Goal: Task Accomplishment & Management: Manage account settings

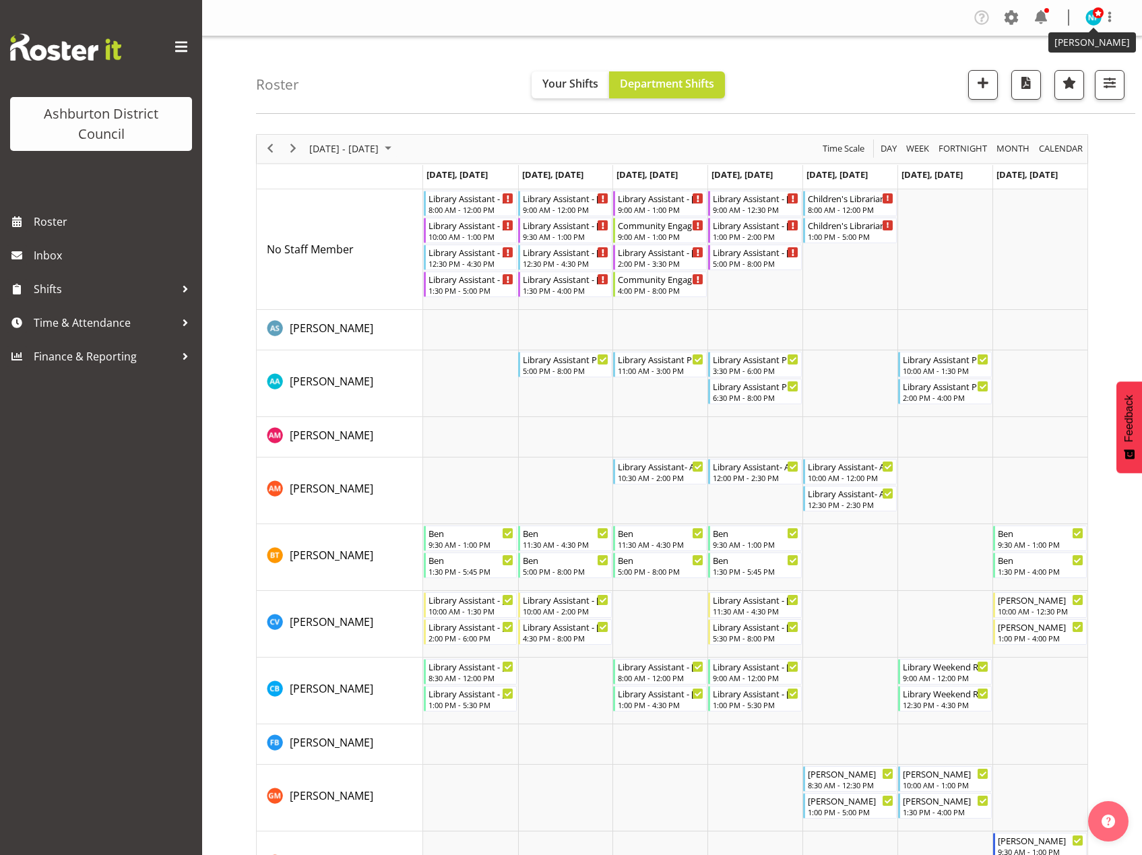
click at [1094, 14] on span at bounding box center [1098, 12] width 11 height 11
click at [1058, 73] on link "Log Out" at bounding box center [1052, 71] width 129 height 24
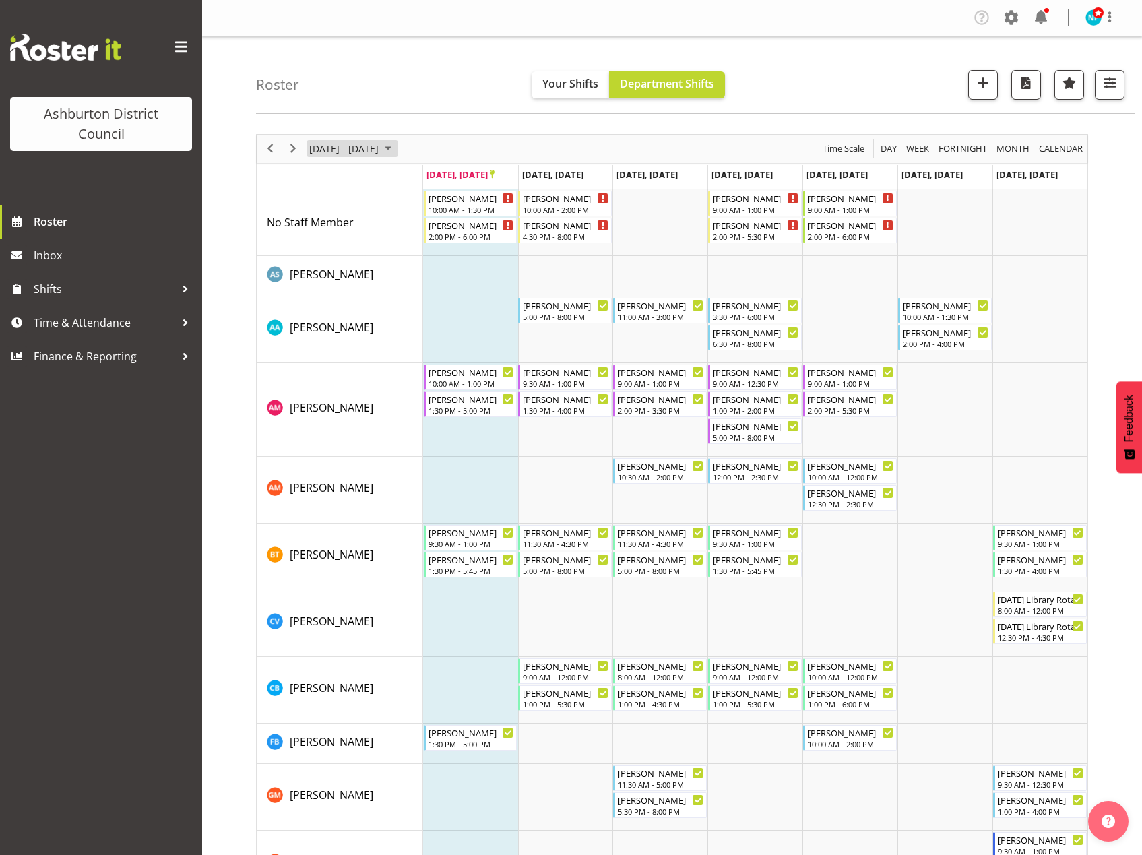
click at [396, 144] on span "September 2025" at bounding box center [388, 148] width 16 height 17
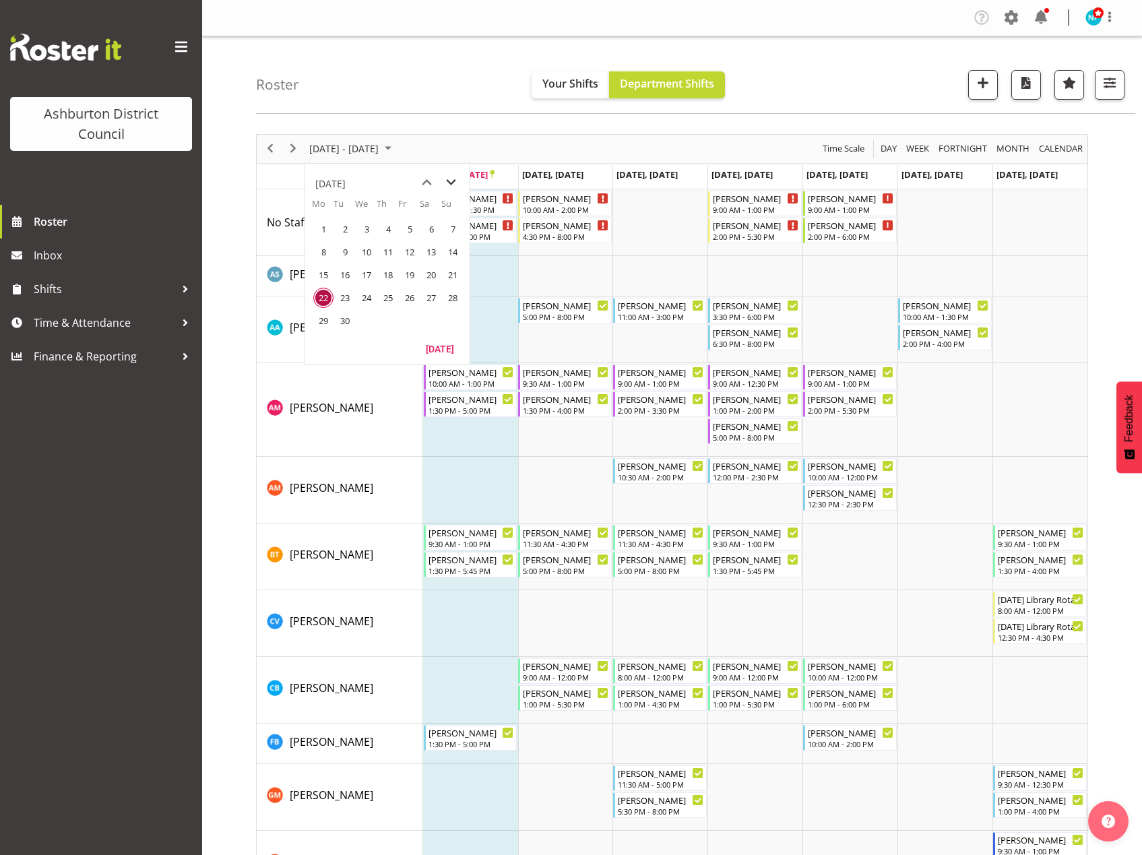
click at [453, 180] on span "next month" at bounding box center [451, 182] width 24 height 24
click at [445, 230] on span "5" at bounding box center [453, 229] width 20 height 20
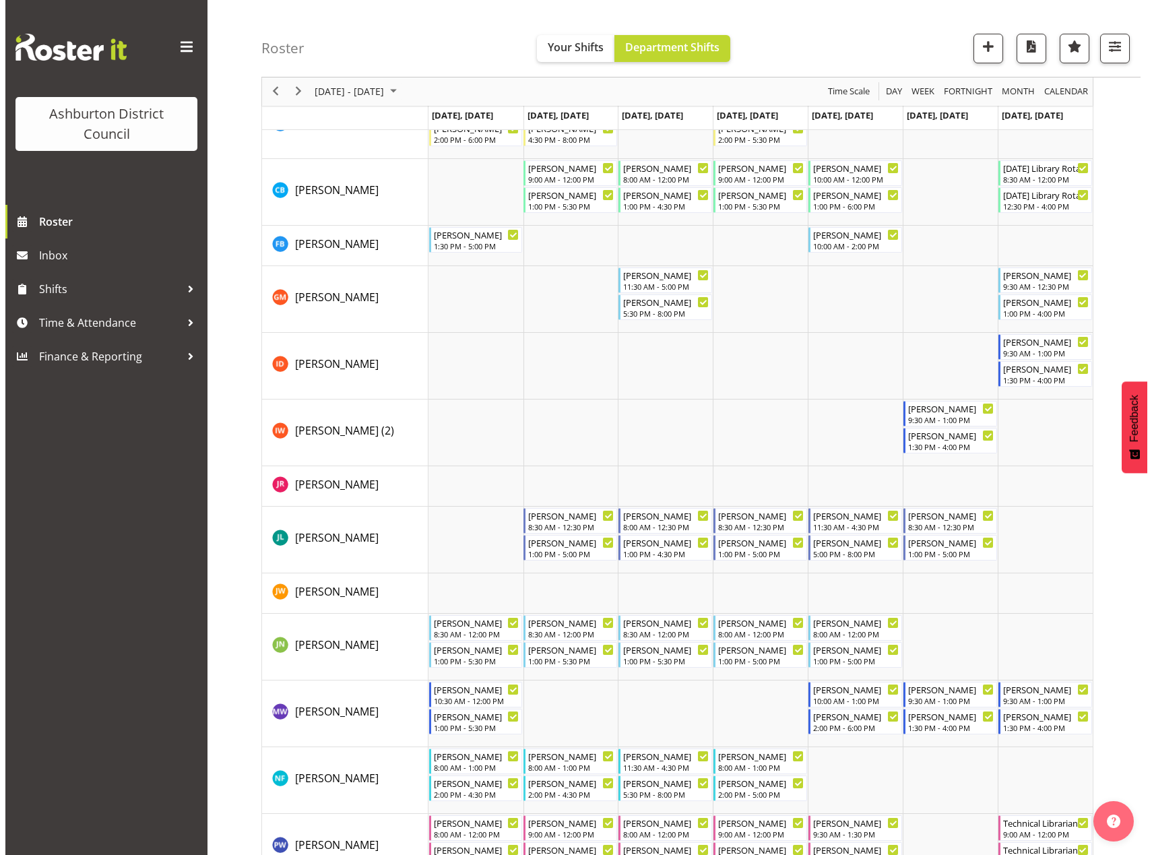
scroll to position [606, 0]
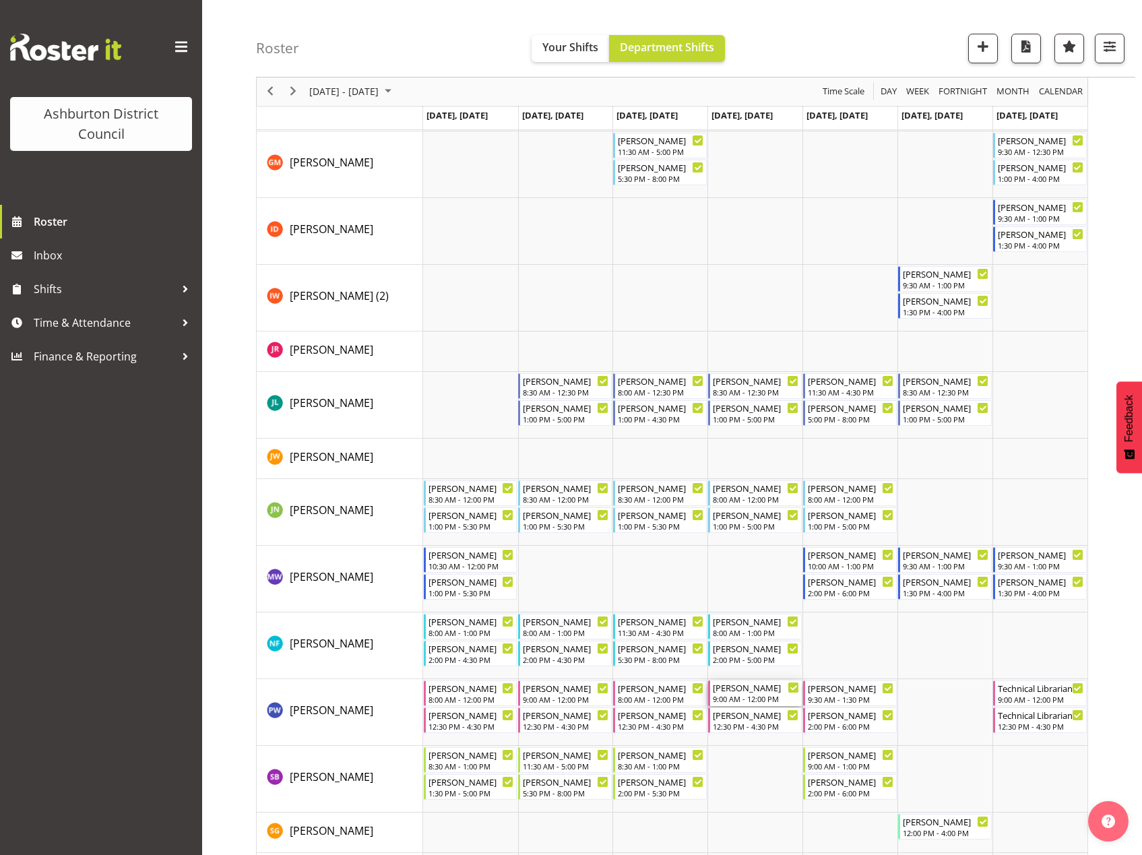
click at [748, 693] on div "[PERSON_NAME]" at bounding box center [756, 686] width 86 height 13
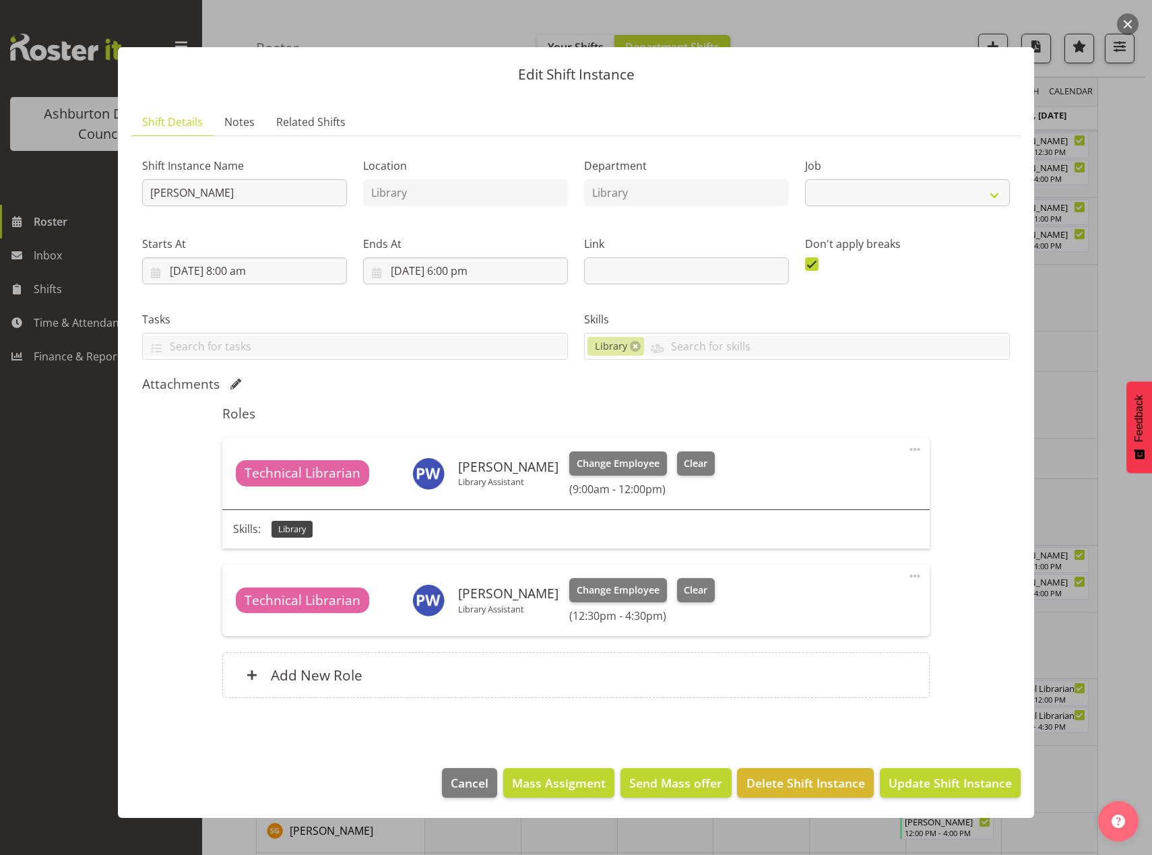
select select "6995"
click at [688, 462] on span "Clear" at bounding box center [696, 463] width 24 height 15
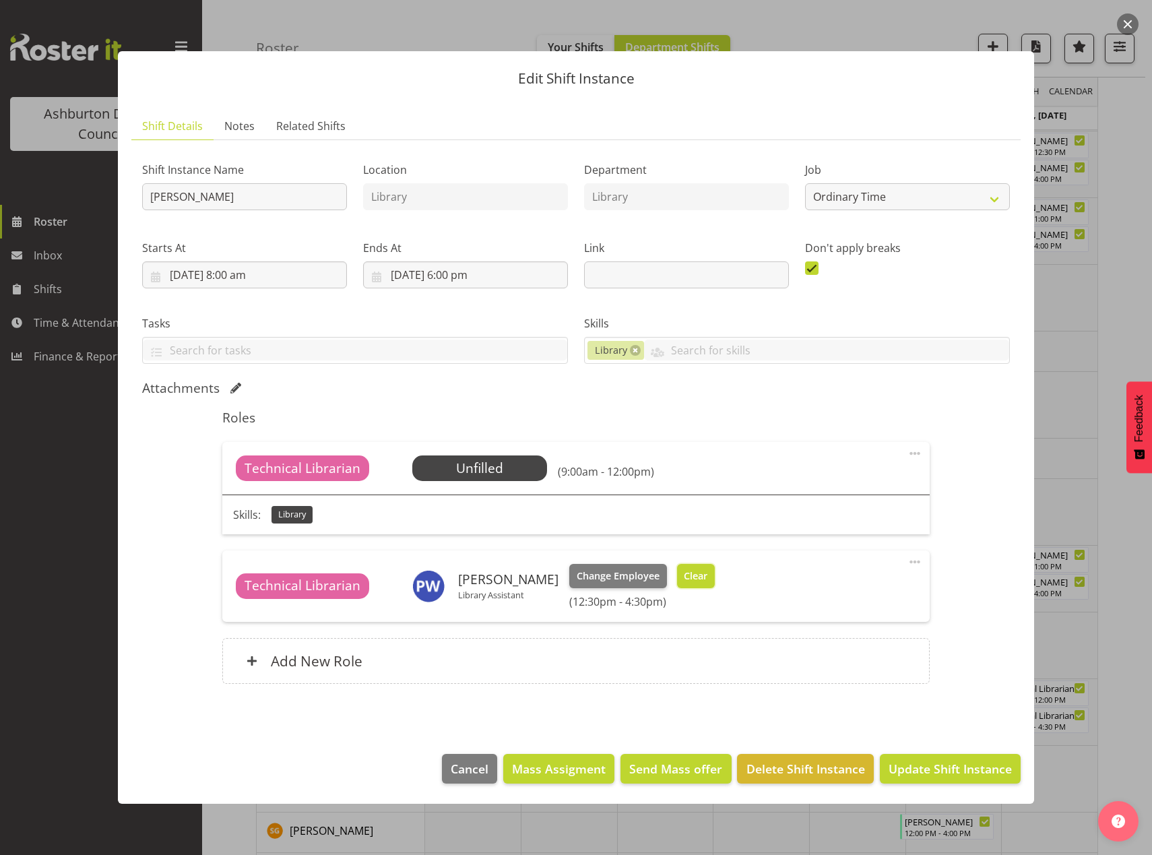
click at [684, 570] on span "Clear" at bounding box center [696, 576] width 24 height 15
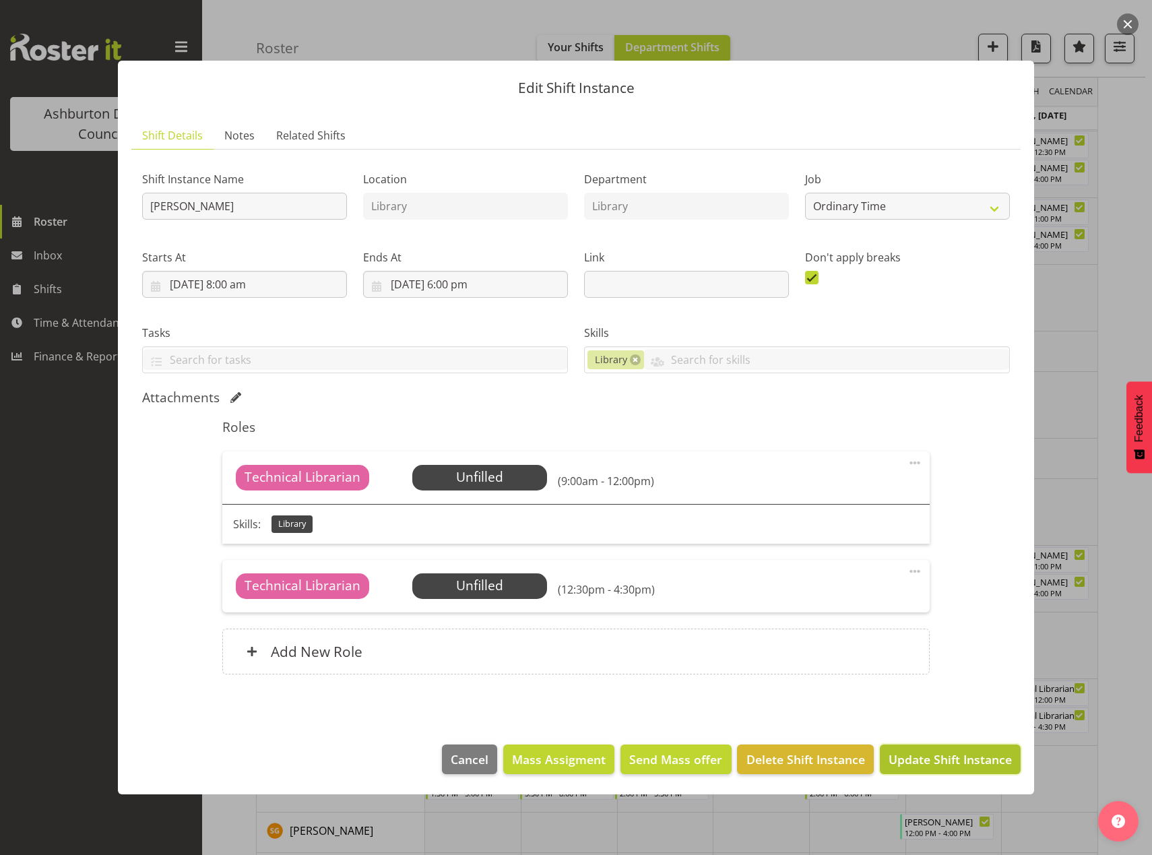
click at [961, 752] on span "Update Shift Instance" at bounding box center [950, 759] width 123 height 18
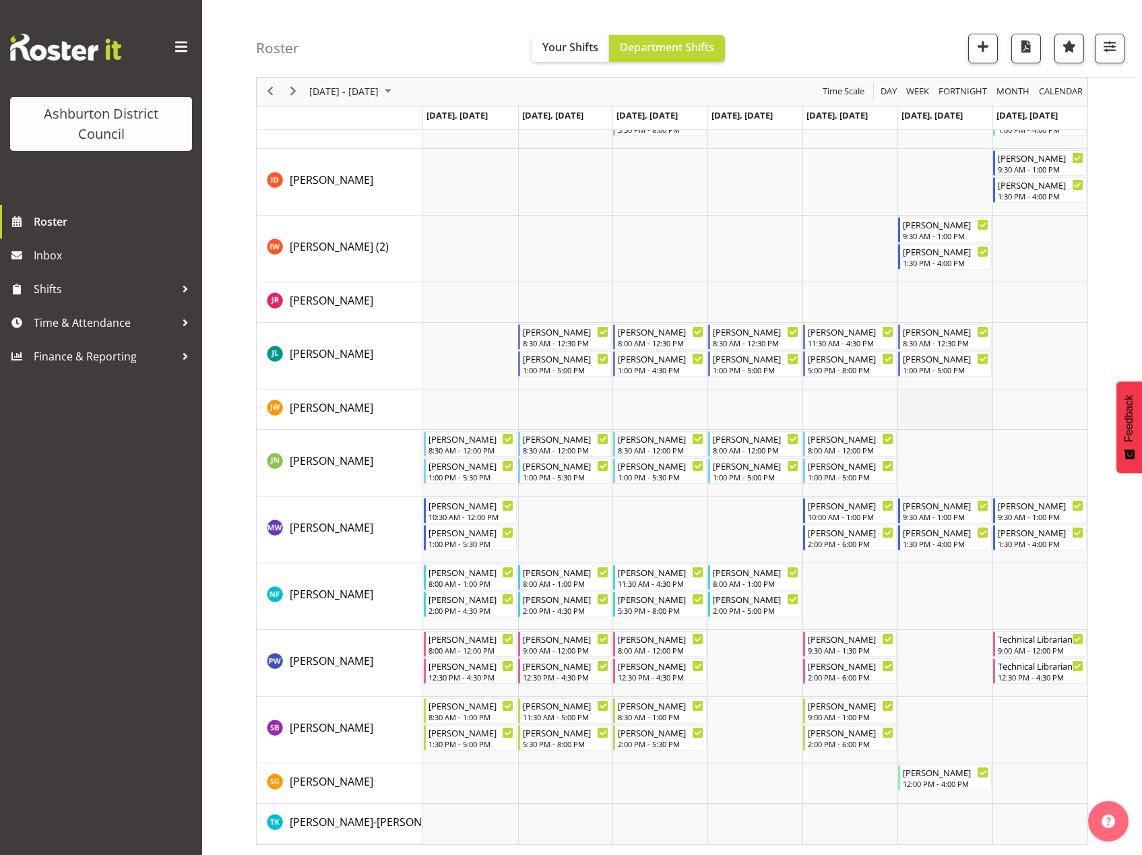
scroll to position [547, 0]
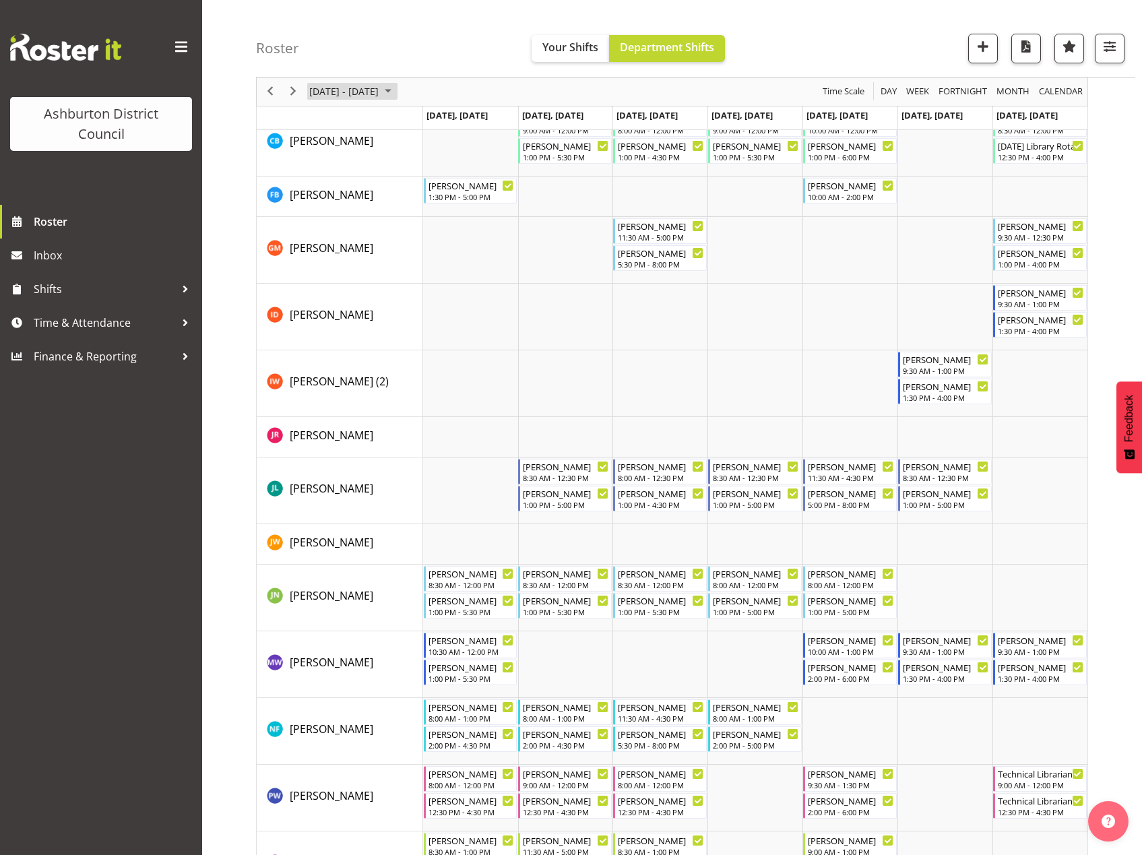
click at [396, 90] on span "October 2025" at bounding box center [388, 92] width 16 height 17
click at [453, 237] on span "26" at bounding box center [453, 240] width 20 height 20
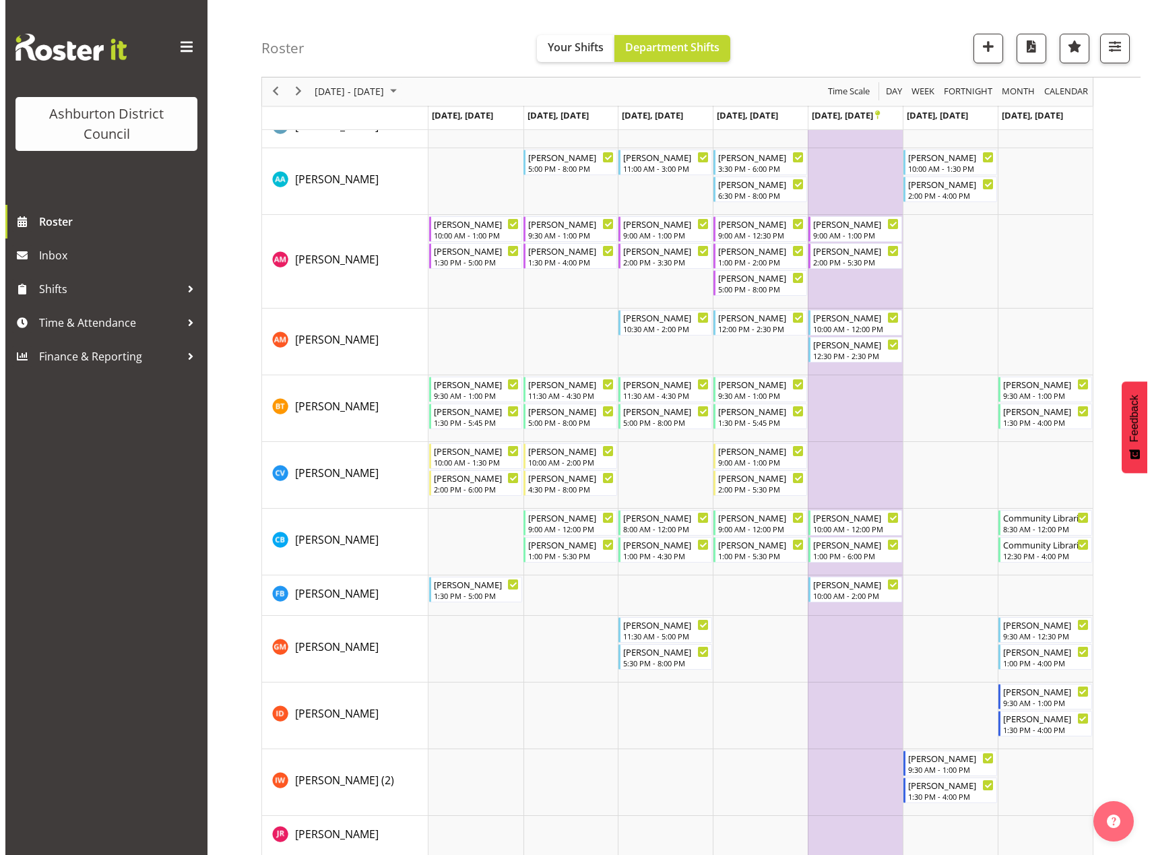
scroll to position [269, 0]
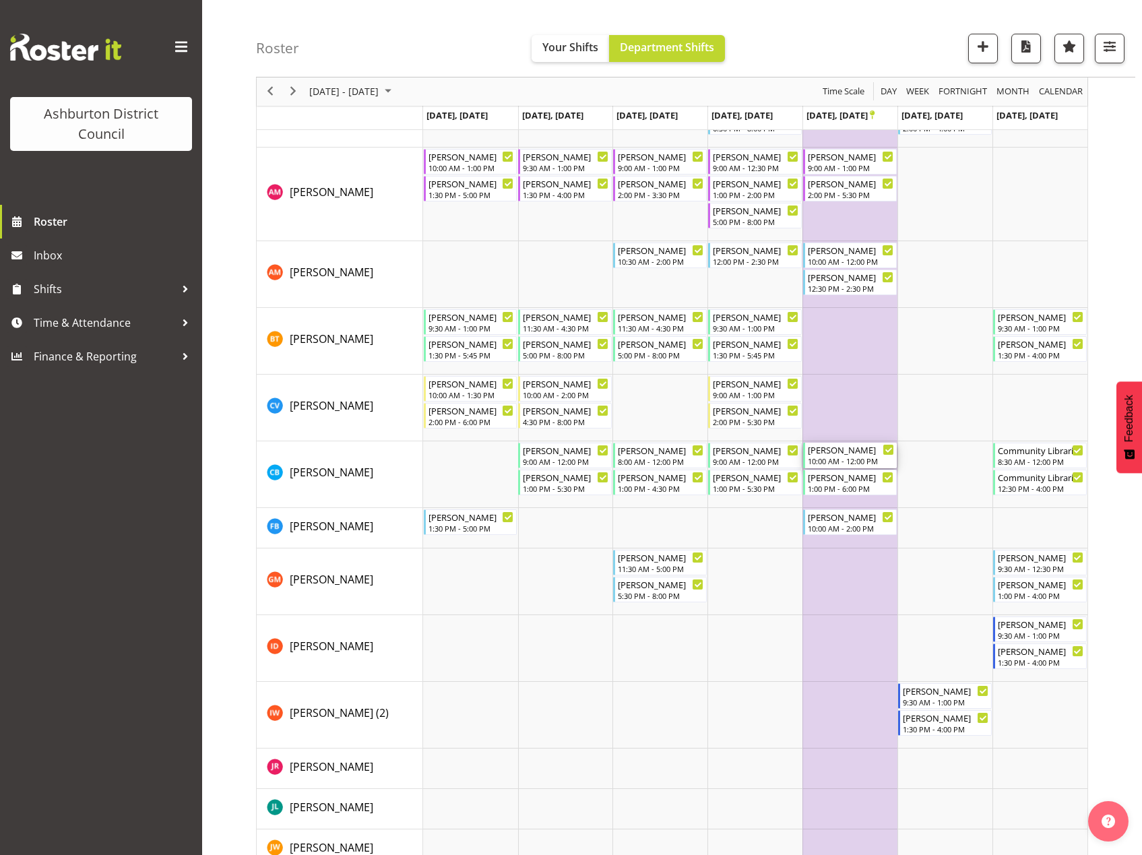
click at [841, 457] on div "10:00 AM - 12:00 PM" at bounding box center [851, 460] width 86 height 11
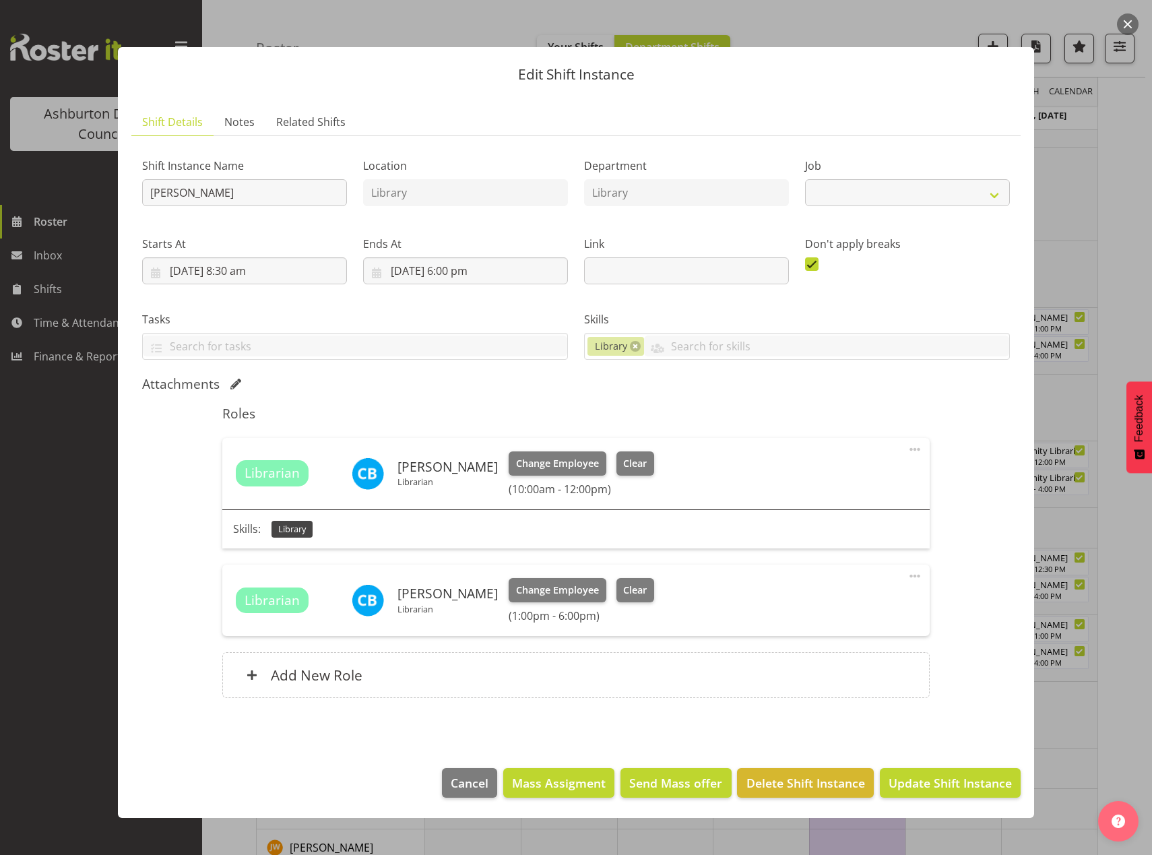
select select "6995"
drag, startPoint x: 626, startPoint y: 467, endPoint x: 626, endPoint y: 484, distance: 16.8
click at [626, 470] on span "Clear" at bounding box center [635, 463] width 24 height 15
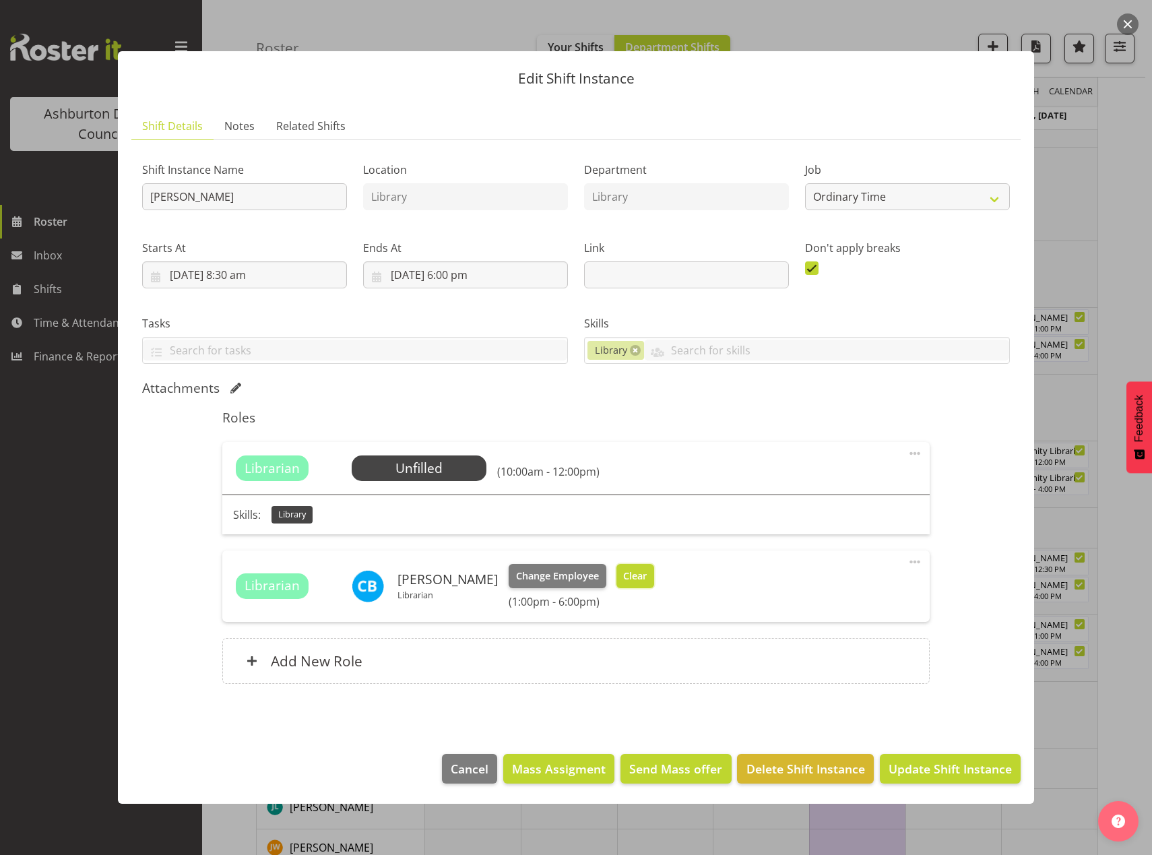
click at [621, 584] on button "Clear" at bounding box center [635, 576] width 38 height 24
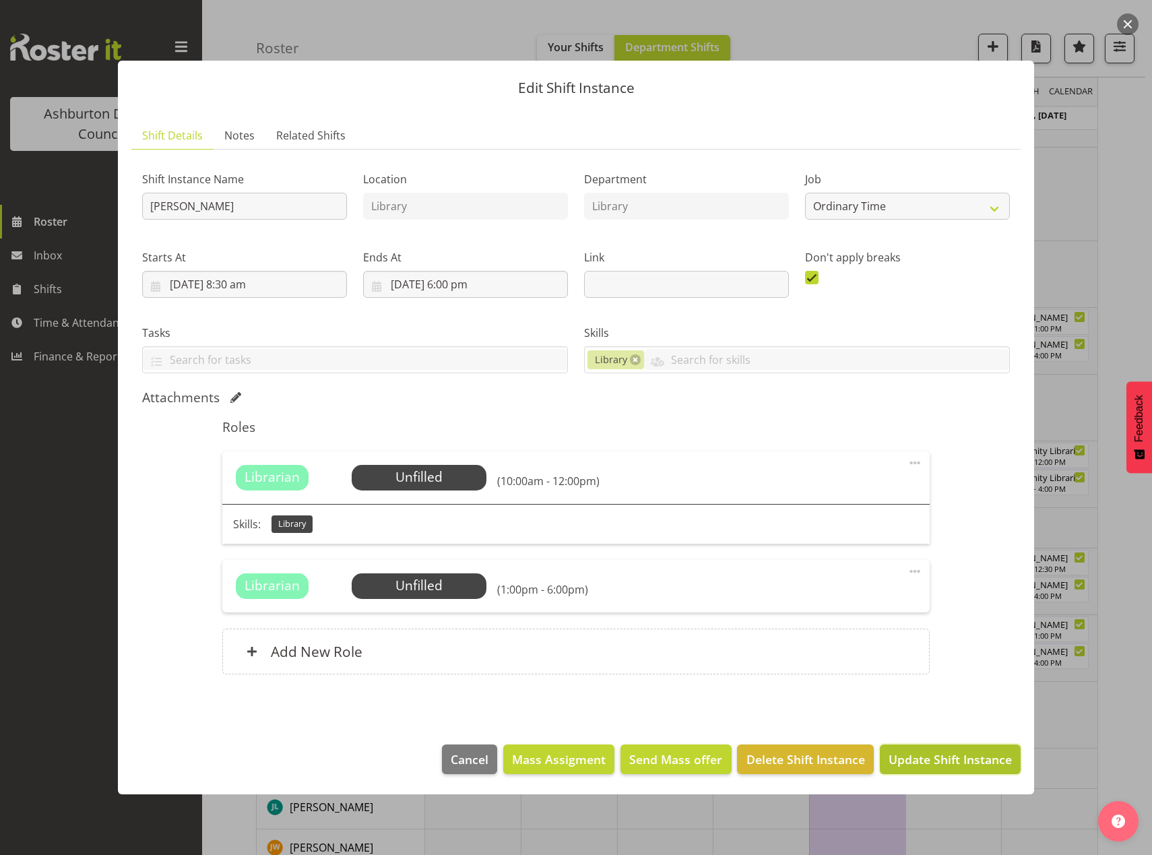
click at [917, 765] on span "Update Shift Instance" at bounding box center [950, 759] width 123 height 18
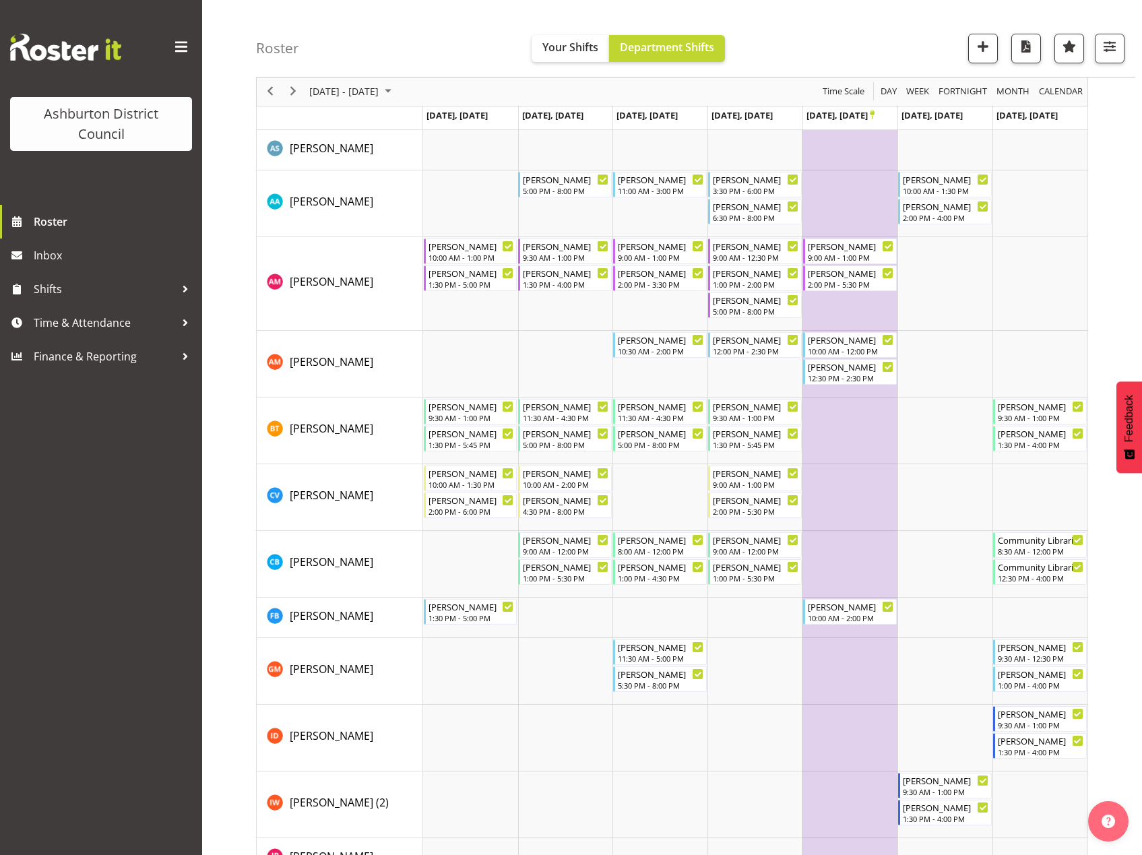
scroll to position [0, 0]
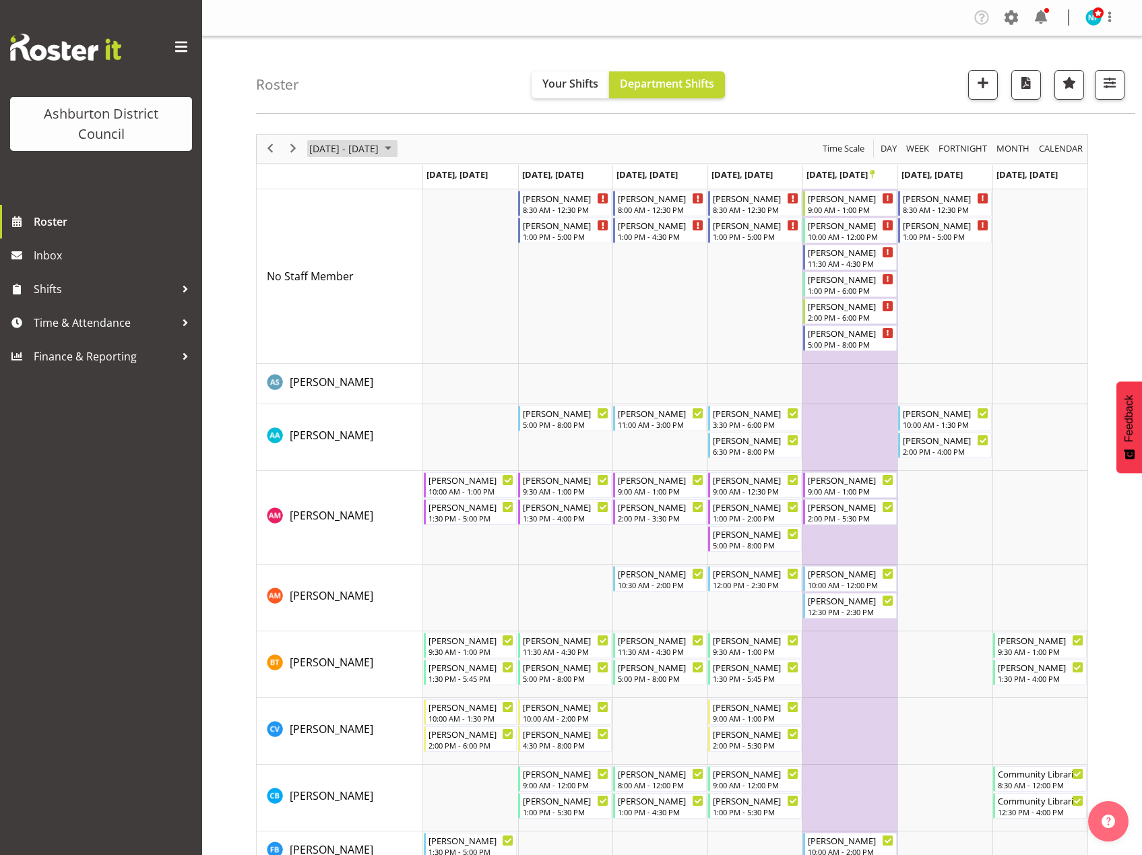
click at [396, 150] on span "October 2025" at bounding box center [388, 148] width 16 height 17
click at [428, 182] on span "previous month" at bounding box center [427, 182] width 24 height 24
drag, startPoint x: 326, startPoint y: 299, endPoint x: 374, endPoint y: 329, distance: 56.3
click at [326, 299] on span "22" at bounding box center [323, 298] width 20 height 20
